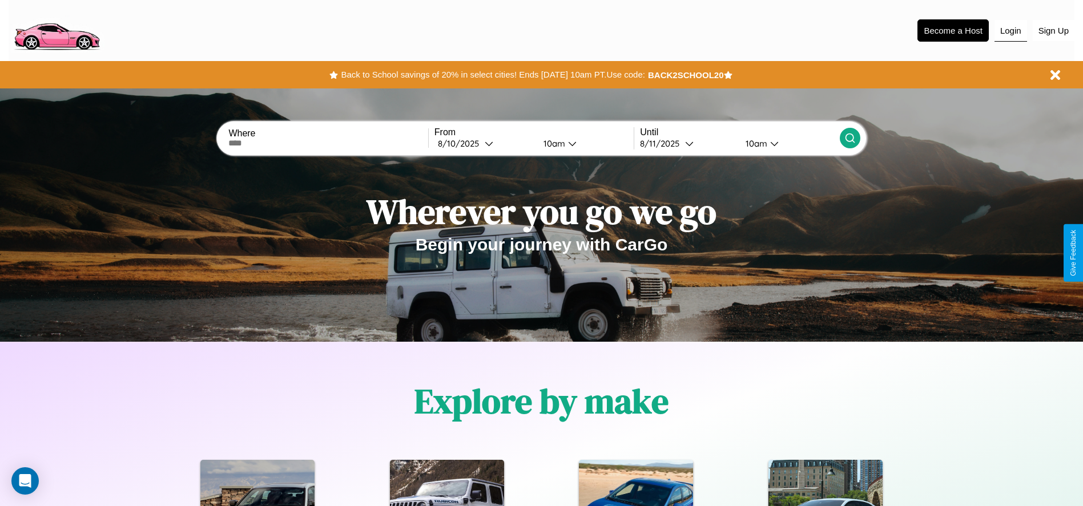
click at [1010, 30] on button "Login" at bounding box center [1010, 31] width 33 height 22
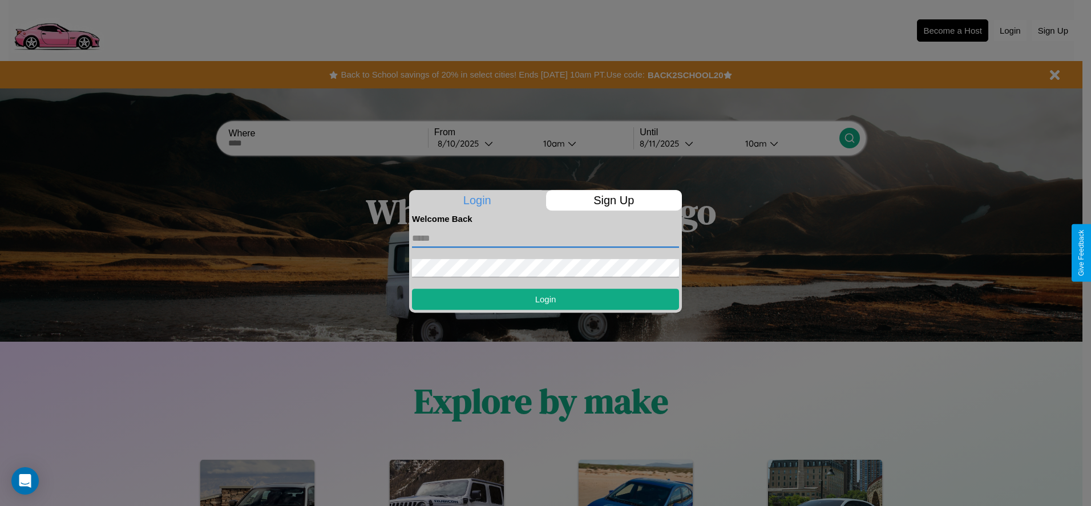
click at [546, 238] on input "text" at bounding box center [545, 238] width 267 height 18
type input "**********"
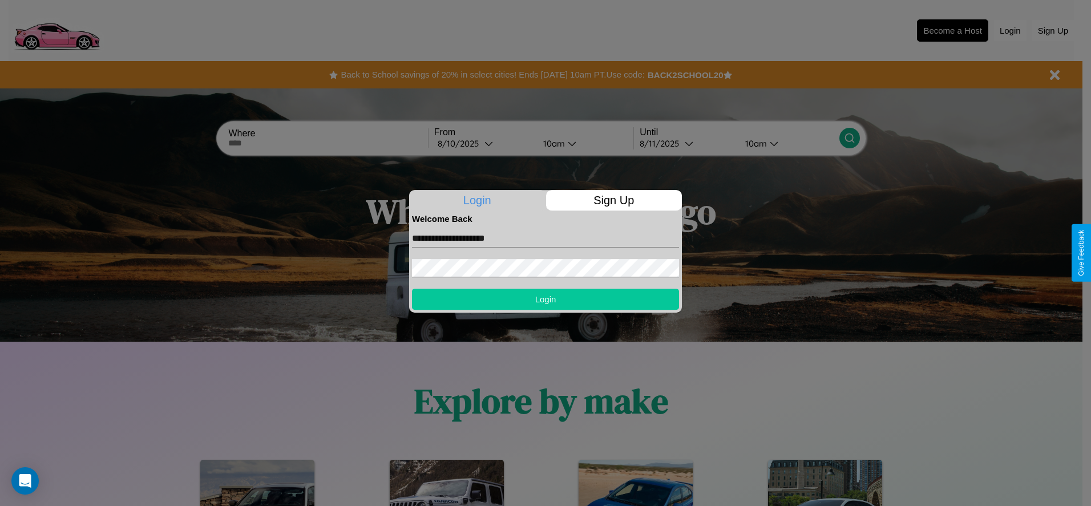
click at [546, 299] on button "Login" at bounding box center [545, 299] width 267 height 21
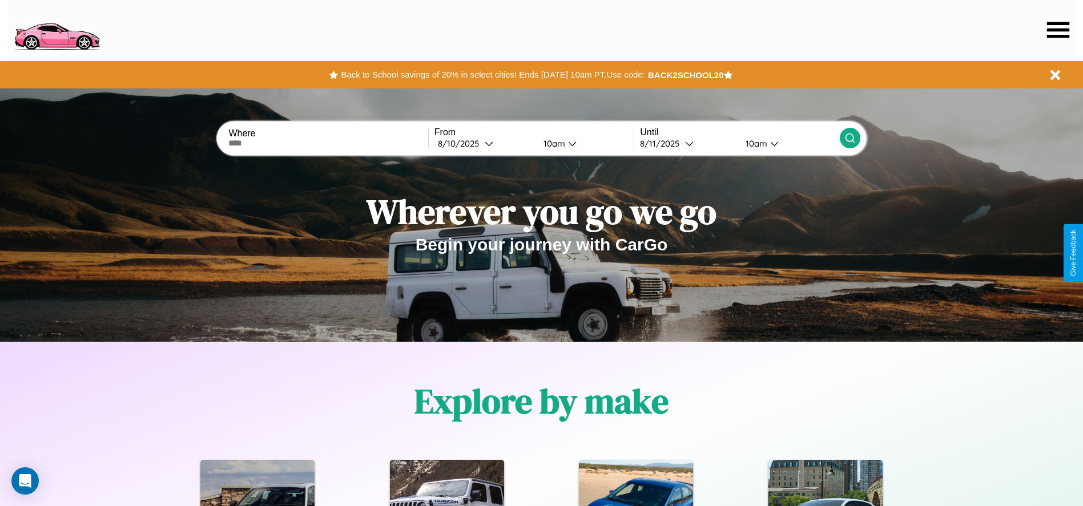
click at [1058, 30] on icon at bounding box center [1058, 30] width 22 height 16
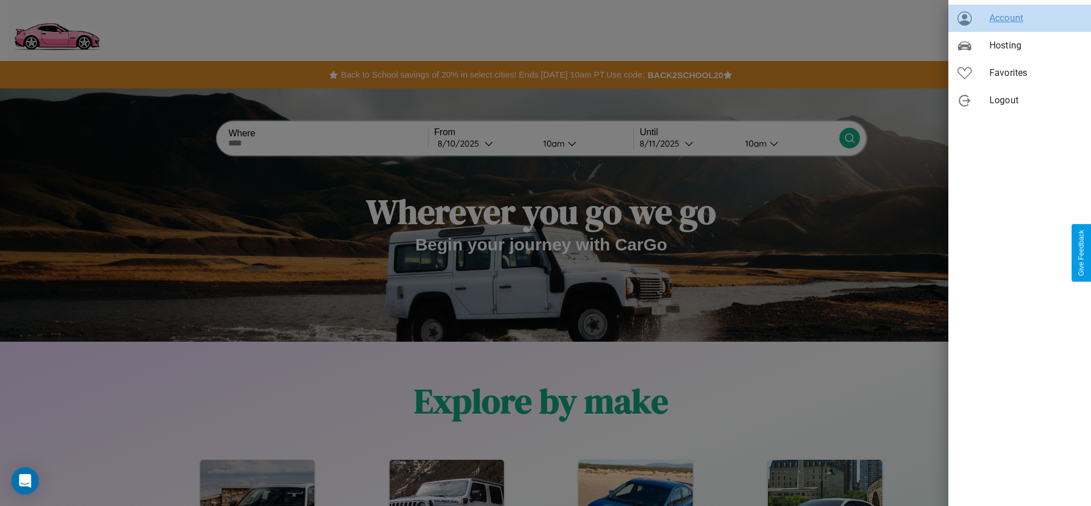
click at [1020, 18] on span "Account" at bounding box center [1036, 18] width 92 height 14
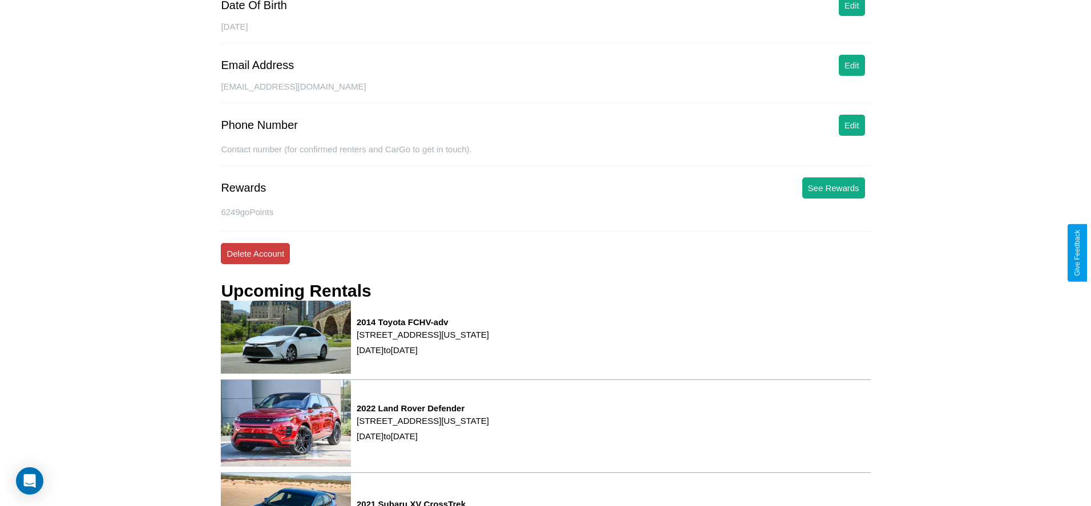
scroll to position [164, 0]
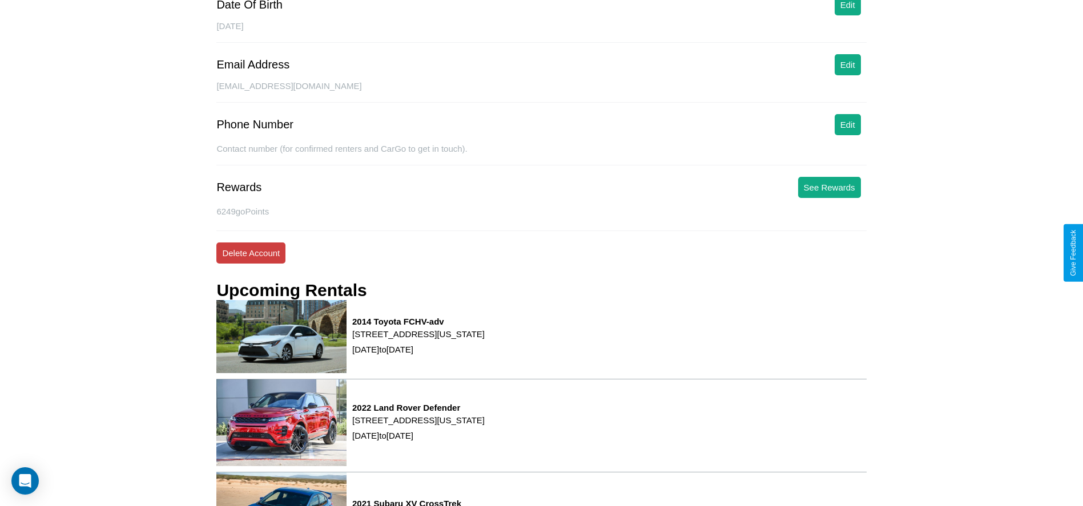
click at [251, 253] on button "Delete Account" at bounding box center [250, 253] width 69 height 21
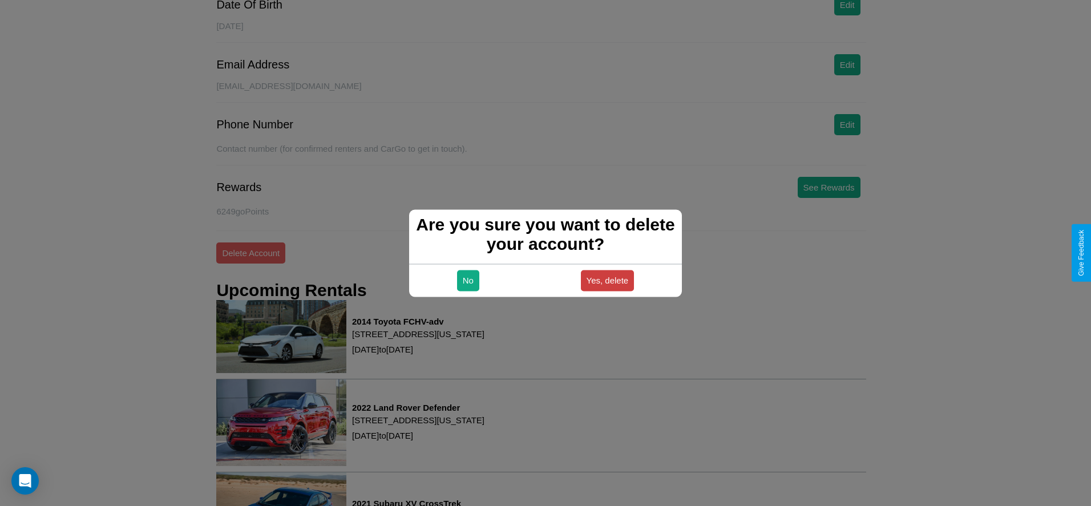
click at [607, 280] on button "Yes, delete" at bounding box center [608, 280] width 54 height 21
